Goal: Task Accomplishment & Management: Complete application form

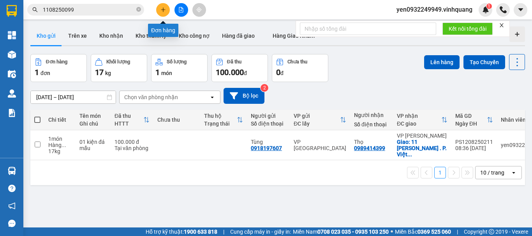
click at [164, 11] on icon "plus" at bounding box center [162, 9] width 5 height 5
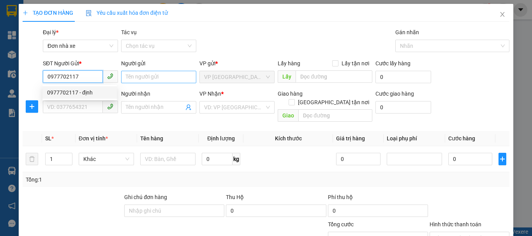
type input "0977702117"
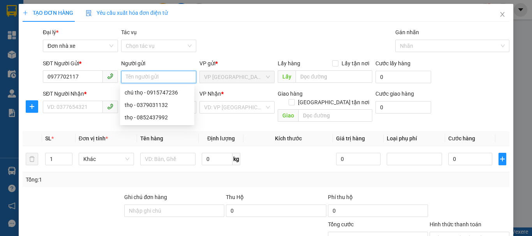
drag, startPoint x: 145, startPoint y: 79, endPoint x: 139, endPoint y: 77, distance: 6.5
click at [142, 76] on input "Người gửi" at bounding box center [158, 77] width 75 height 12
type input "D"
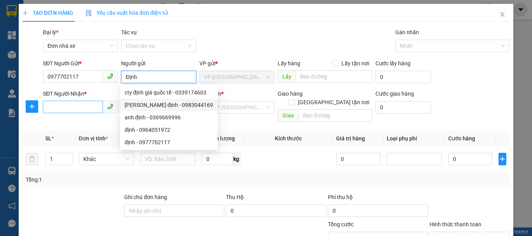
type input "Định"
click at [79, 108] on input "SĐT Người Nhận *" at bounding box center [73, 107] width 60 height 12
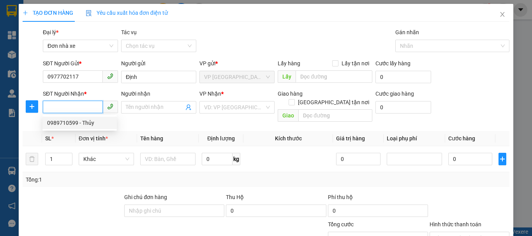
click at [80, 125] on div "0989710599 - Thủy" at bounding box center [79, 123] width 65 height 9
type input "0989710599"
type input "Thủy"
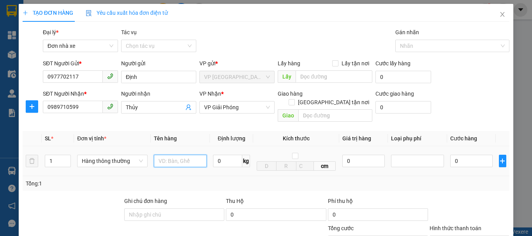
click at [180, 155] on input "text" at bounding box center [180, 161] width 53 height 12
type input "02 hộp nhỏ đính kèm nhau"
click at [223, 155] on input "0" at bounding box center [227, 161] width 29 height 12
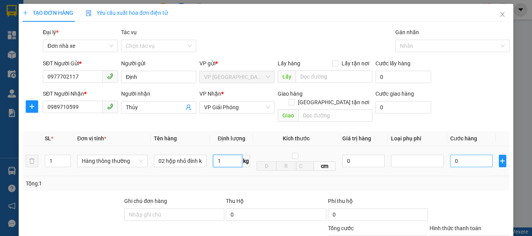
type input "1"
click at [455, 155] on input "0" at bounding box center [471, 161] width 42 height 12
type input "30.000"
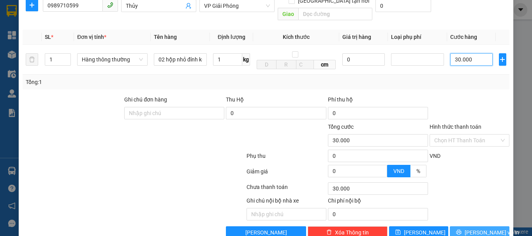
scroll to position [111, 0]
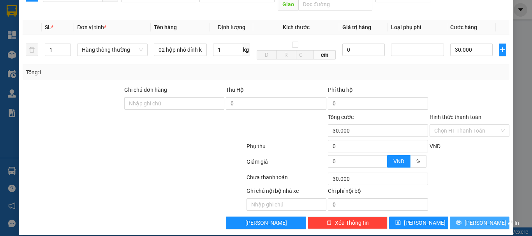
click at [469, 219] on span "[PERSON_NAME] và In" at bounding box center [491, 223] width 55 height 9
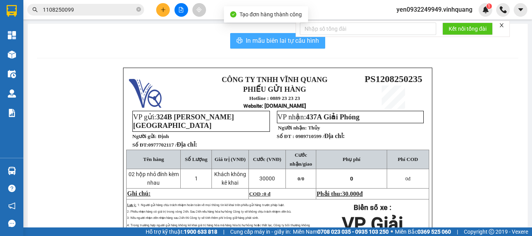
click at [264, 40] on span "In mẫu biên lai tự cấu hình" at bounding box center [282, 41] width 73 height 10
